Goal: Task Accomplishment & Management: Manage account settings

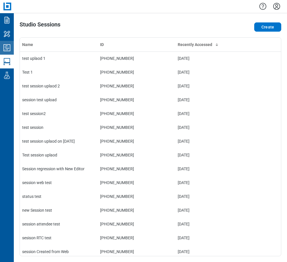
click at [9, 50] on icon "Studio Projects" at bounding box center [6, 47] width 9 height 9
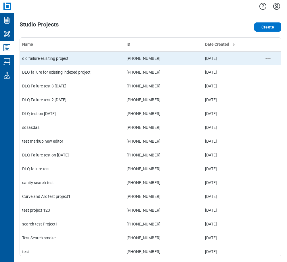
click at [71, 60] on td "dlq failure esisiting project" at bounding box center [72, 58] width 104 height 14
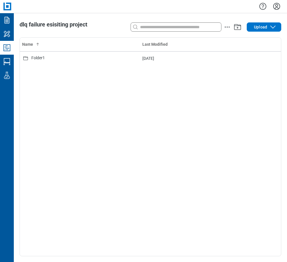
click at [7, 49] on icon "Studio Projects" at bounding box center [6, 47] width 9 height 9
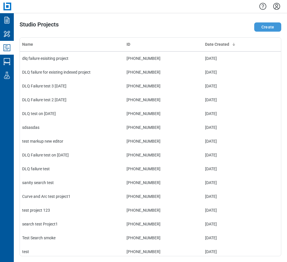
click at [272, 26] on button "Create" at bounding box center [267, 26] width 27 height 9
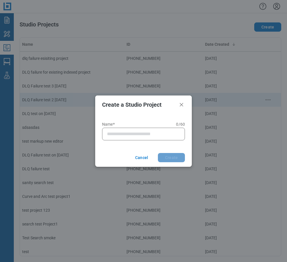
drag, startPoint x: 180, startPoint y: 105, endPoint x: 214, endPoint y: 97, distance: 34.6
click at [181, 105] on icon "Close" at bounding box center [181, 104] width 7 height 7
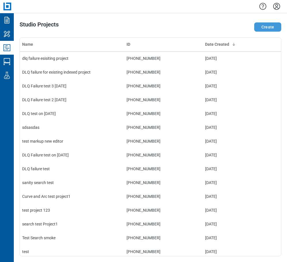
click at [264, 27] on button "Create" at bounding box center [267, 26] width 27 height 9
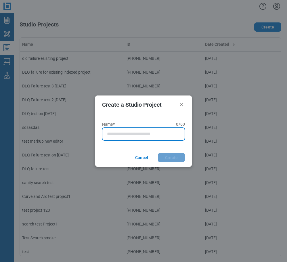
click at [143, 135] on input "Name* 0 of 60 characters 0 / 60" at bounding box center [144, 133] width 75 height 7
type input "**********"
click at [158, 153] on button "Create" at bounding box center [171, 157] width 27 height 9
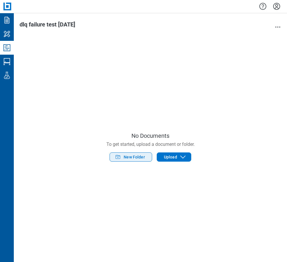
click at [141, 160] on span "New Folder" at bounding box center [134, 157] width 21 height 6
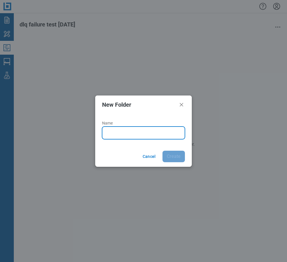
click at [110, 135] on input "Name" at bounding box center [144, 132] width 75 height 7
type input "*******"
click at [162, 151] on button "Create" at bounding box center [173, 156] width 22 height 11
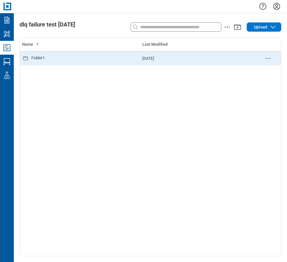
click at [61, 62] on div "Folder1" at bounding box center [80, 58] width 116 height 7
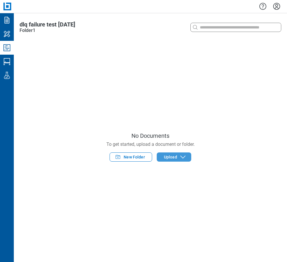
click at [169, 153] on button "Upload" at bounding box center [174, 156] width 34 height 9
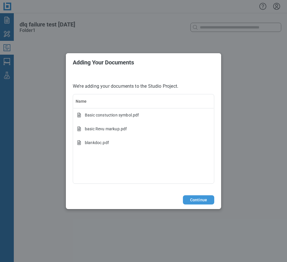
click at [199, 199] on button "Continue" at bounding box center [198, 199] width 31 height 9
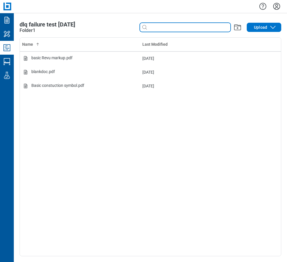
click at [150, 27] on input at bounding box center [189, 27] width 82 height 6
type input "*"
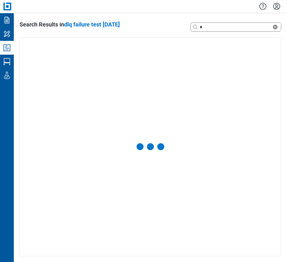
select select "**********"
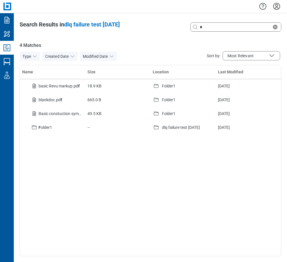
click at [9, 49] on icon "Studio Projects" at bounding box center [6, 47] width 9 height 9
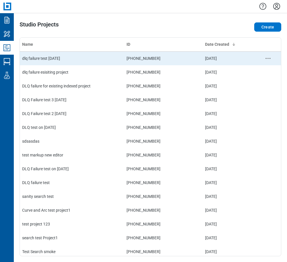
click at [92, 53] on td "dlq failure test [DATE]" at bounding box center [72, 58] width 104 height 14
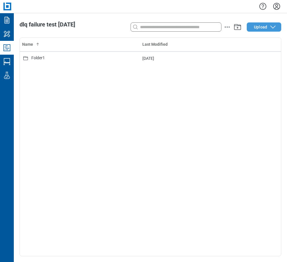
click at [270, 26] on icon "button" at bounding box center [272, 27] width 7 height 7
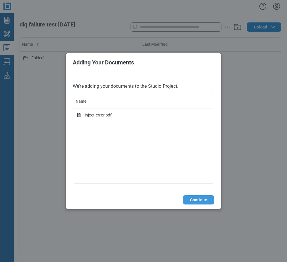
click at [202, 199] on button "Continue" at bounding box center [198, 199] width 31 height 9
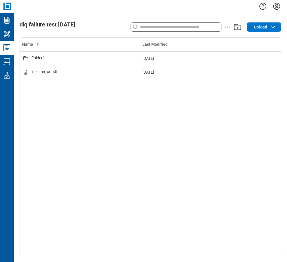
drag, startPoint x: 57, startPoint y: 73, endPoint x: 208, endPoint y: 113, distance: 156.3
click at [198, 119] on div "Name Last Modified Folder1 [DATE] inject-error.pdf [DATE]" at bounding box center [150, 147] width 261 height 218
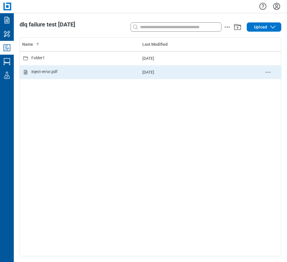
click at [266, 71] on icon "delete-context-menu" at bounding box center [267, 72] width 7 height 7
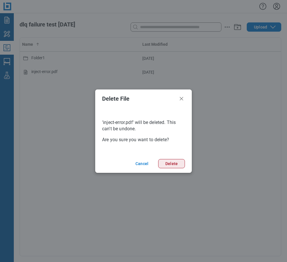
click at [180, 167] on button "Delete" at bounding box center [171, 163] width 27 height 9
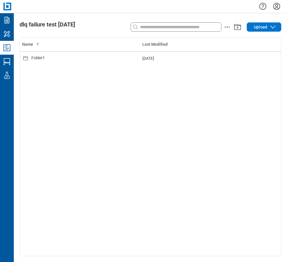
click at [5, 46] on icon "Studio Projects" at bounding box center [6, 47] width 9 height 9
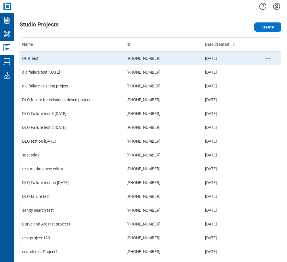
click at [45, 58] on td "OCR Test" at bounding box center [72, 58] width 104 height 14
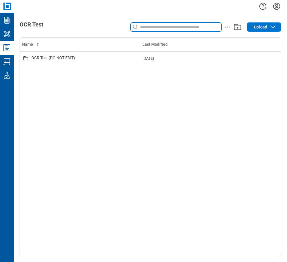
click at [182, 29] on input at bounding box center [180, 27] width 82 height 6
type input "*"
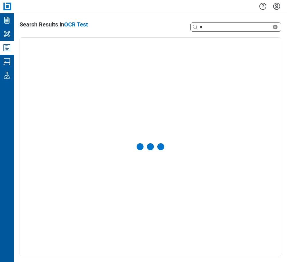
select select "**********"
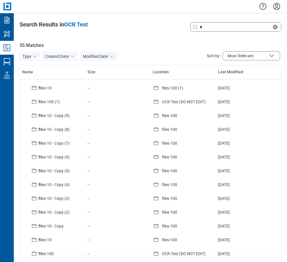
scroll to position [582, 0]
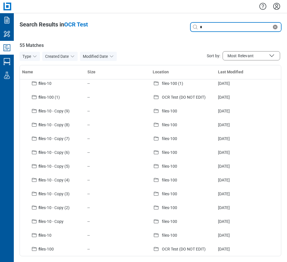
click at [208, 29] on input "*" at bounding box center [235, 27] width 73 height 6
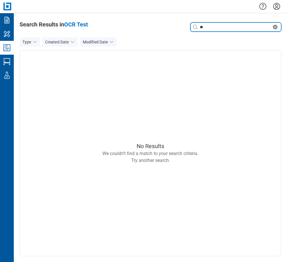
type input "*"
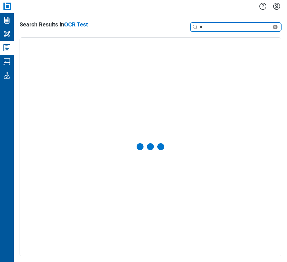
select select "**********"
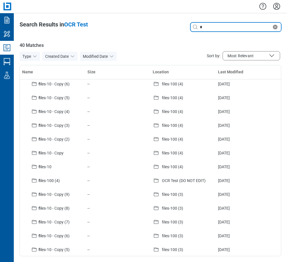
scroll to position [0, 0]
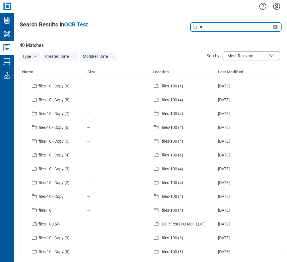
drag, startPoint x: 275, startPoint y: 27, endPoint x: 270, endPoint y: 27, distance: 4.3
click at [274, 27] on icon "Clear search" at bounding box center [275, 27] width 7 height 7
type input "****"
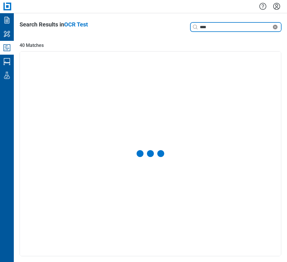
select select "**********"
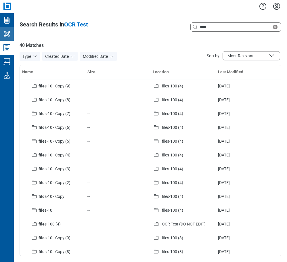
click at [6, 29] on icon "My Workspace" at bounding box center [6, 33] width 9 height 9
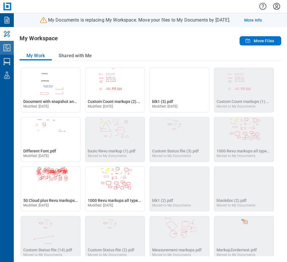
click at [7, 50] on icon "Studio Projects" at bounding box center [6, 47] width 7 height 7
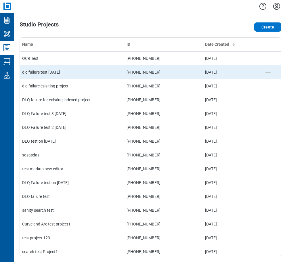
click at [39, 71] on td "dlq failure test [DATE]" at bounding box center [72, 72] width 104 height 14
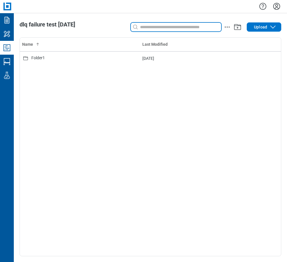
click at [144, 27] on input at bounding box center [180, 27] width 82 height 6
type input "*"
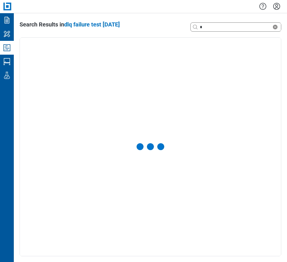
select select "**********"
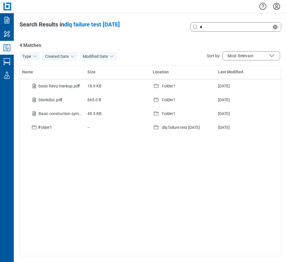
click at [5, 49] on icon "Studio Projects" at bounding box center [6, 47] width 9 height 9
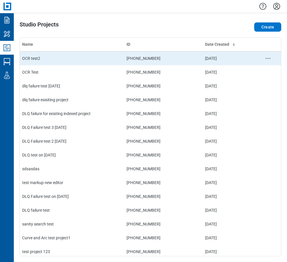
click at [69, 60] on td "OCR test2" at bounding box center [72, 58] width 104 height 14
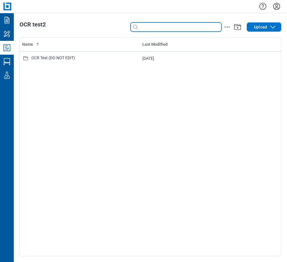
click at [186, 27] on input at bounding box center [180, 27] width 82 height 6
type input "*"
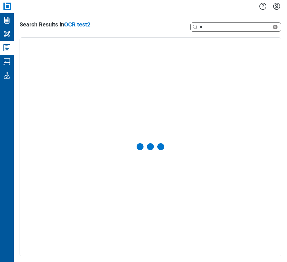
select select "**********"
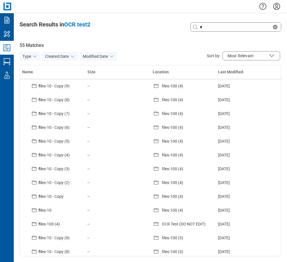
click at [1, 47] on link "Studio Projects" at bounding box center [7, 48] width 14 height 14
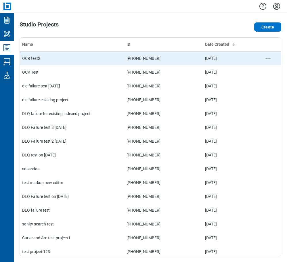
click at [48, 55] on td "OCR test2" at bounding box center [72, 58] width 104 height 14
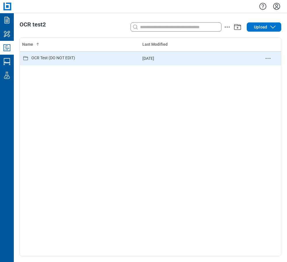
click at [53, 59] on div "OCR Test (DO NOT EDIT)" at bounding box center [53, 58] width 44 height 7
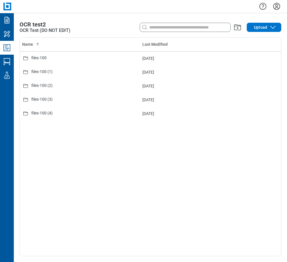
click at [193, 30] on div at bounding box center [185, 27] width 90 height 9
click at [191, 28] on input at bounding box center [189, 27] width 82 height 6
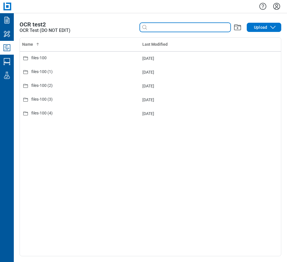
type input "*"
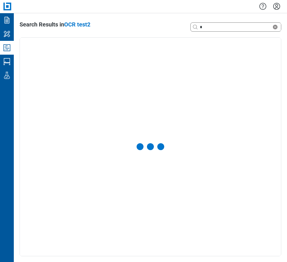
select select "**********"
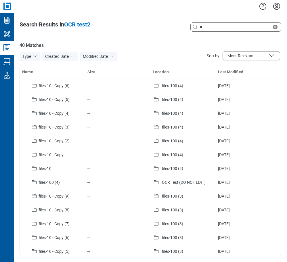
scroll to position [57, 0]
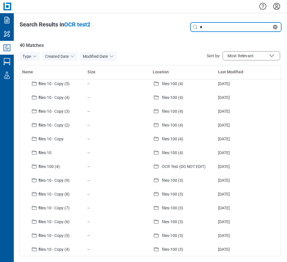
click at [209, 27] on input "*" at bounding box center [235, 27] width 73 height 6
